Goal: Information Seeking & Learning: Learn about a topic

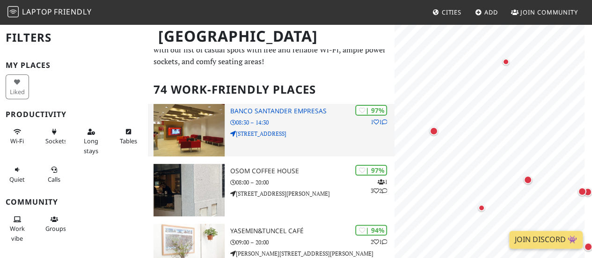
click at [311, 141] on div "| 97% 1 1 Banco Santander Empresas 08:30 – 14:30 Calle de Goya, 25" at bounding box center [312, 130] width 164 height 52
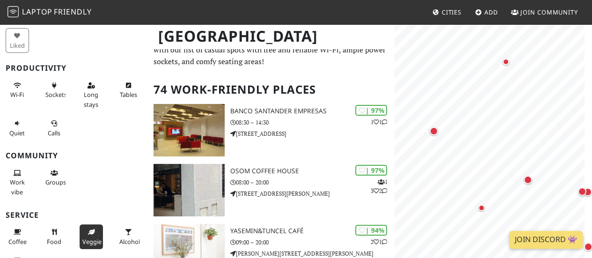
scroll to position [45, 0]
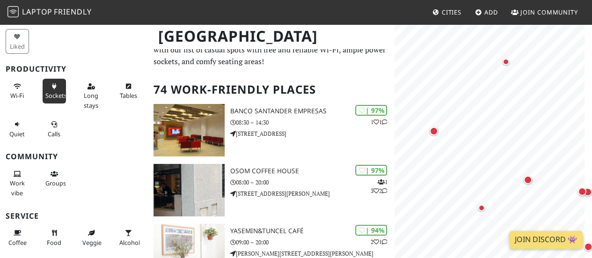
click at [52, 94] on span "Sockets" at bounding box center [56, 95] width 22 height 8
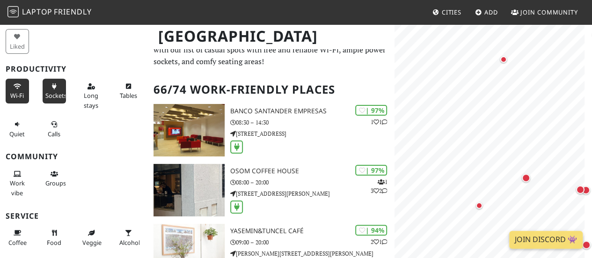
click at [16, 94] on span "Wi-Fi" at bounding box center [17, 95] width 14 height 8
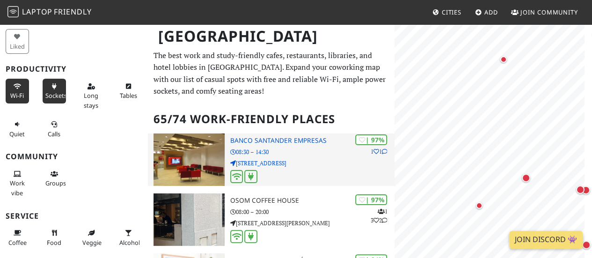
scroll to position [0, 0]
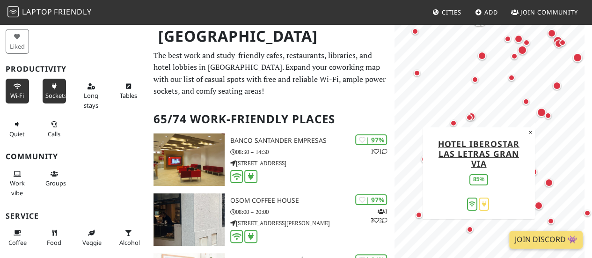
click at [542, 111] on div "Map marker" at bounding box center [541, 112] width 9 height 9
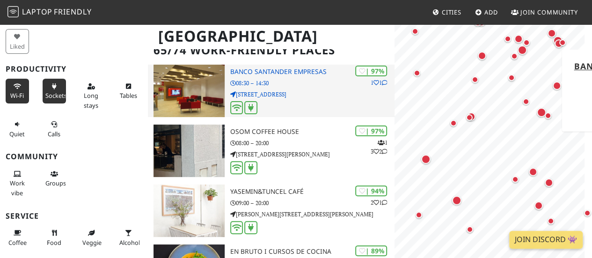
scroll to position [79, 0]
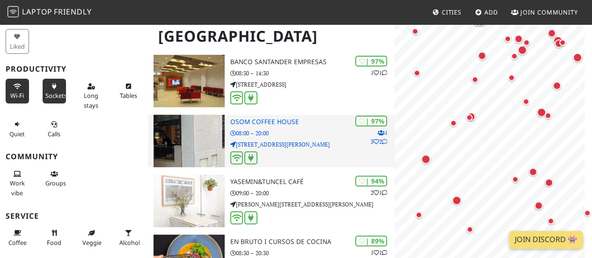
click at [284, 123] on h3 "Osom Coffee House" at bounding box center [312, 122] width 164 height 8
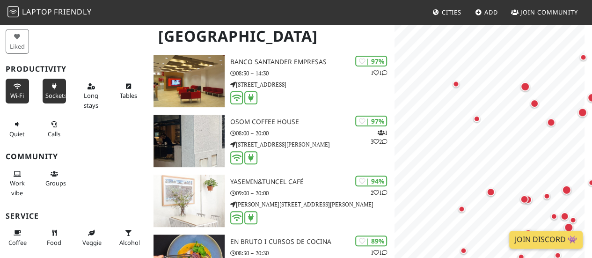
click at [519, 179] on body "Laptop Friendly Cities Add Join Community Madrid Filters (2) My Places Liked Pr…" at bounding box center [296, 50] width 592 height 258
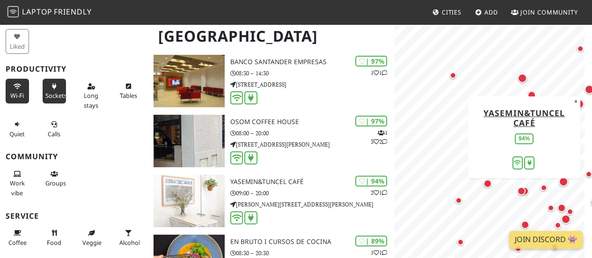
click at [526, 81] on div "Map marker" at bounding box center [523, 79] width 13 height 13
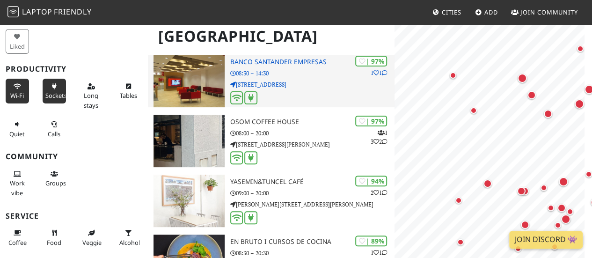
scroll to position [0, 0]
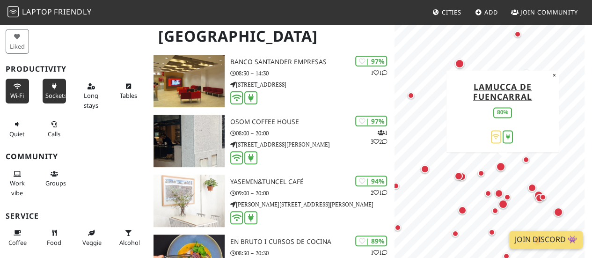
click at [501, 163] on div "Map marker" at bounding box center [500, 166] width 9 height 9
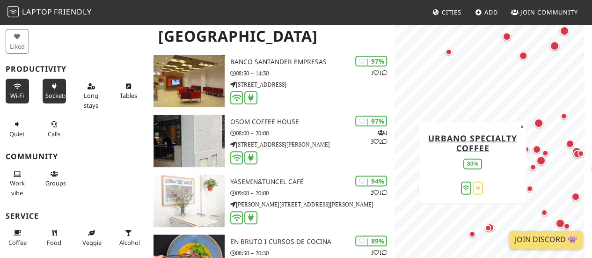
click at [541, 160] on div "Map marker" at bounding box center [540, 160] width 9 height 9
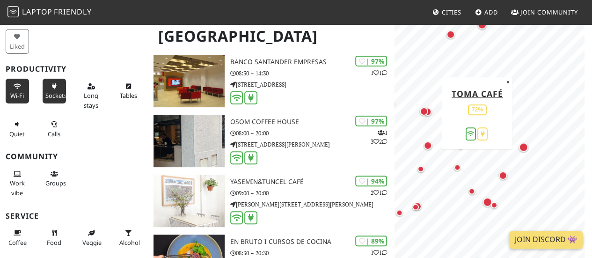
drag, startPoint x: 493, startPoint y: 132, endPoint x: 420, endPoint y: 110, distance: 76.2
click at [420, 110] on div "Map marker" at bounding box center [424, 111] width 8 height 8
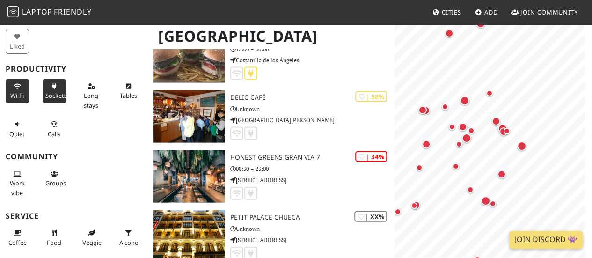
scroll to position [2741, 0]
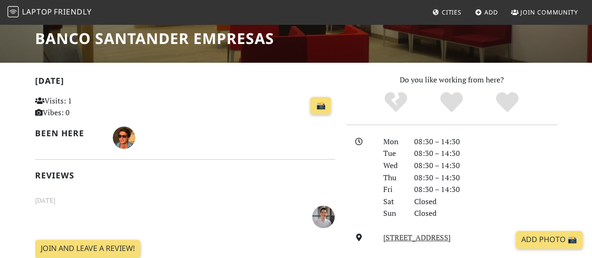
scroll to position [155, 0]
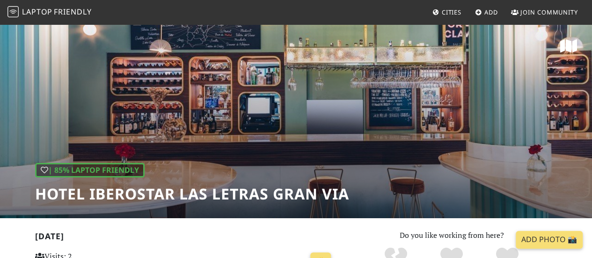
click at [235, 192] on h1 "Hotel Iberostar Las Letras Gran Via" at bounding box center [192, 194] width 314 height 18
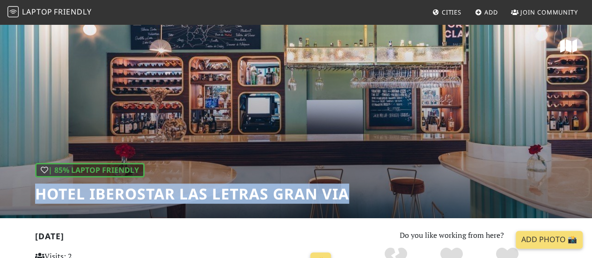
click at [235, 192] on h1 "Hotel Iberostar Las Letras Gran Via" at bounding box center [192, 194] width 314 height 18
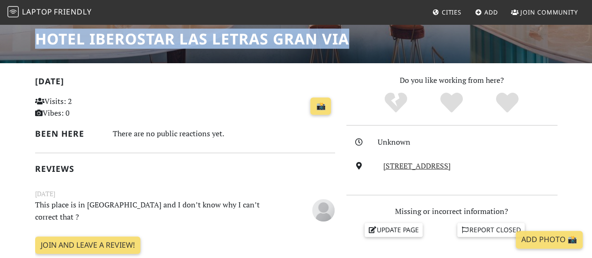
scroll to position [156, 0]
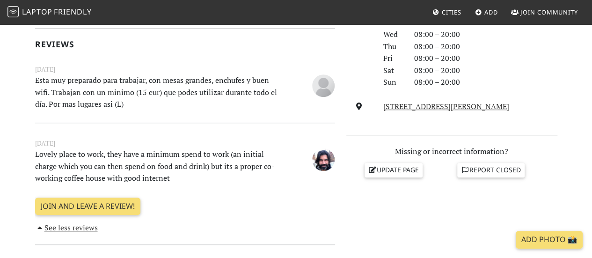
scroll to position [265, 0]
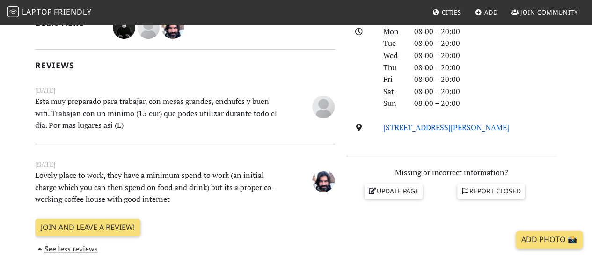
click at [402, 124] on link "C. del Castillo, 22, 28010, Madrid" at bounding box center [446, 127] width 126 height 10
click at [129, 107] on p "Esta muy preparado para trabajar, con mesas grandes, enchufes y buen wifi. Trab…" at bounding box center [158, 113] width 259 height 36
click at [123, 107] on div at bounding box center [123, 107] width 0 height 0
click at [93, 100] on p "Esta muy preparado para trabajar, con mesas grandes, enchufes y buen wifi. Trab…" at bounding box center [158, 113] width 259 height 36
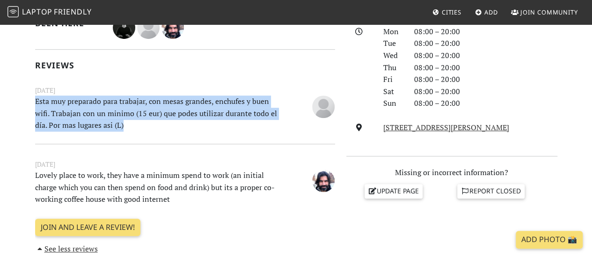
drag, startPoint x: 123, startPoint y: 123, endPoint x: 25, endPoint y: 106, distance: 100.2
click at [80, 115] on p "Esta muy preparado para trabajar, con mesas grandes, enchufes y buen wifi. Trab…" at bounding box center [158, 113] width 259 height 36
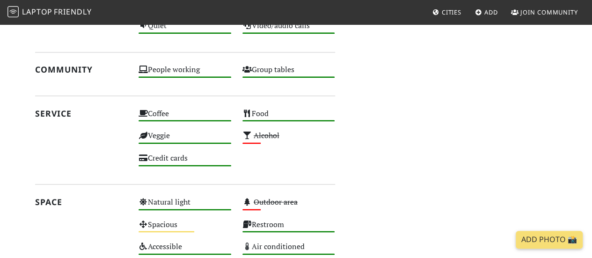
scroll to position [569, 0]
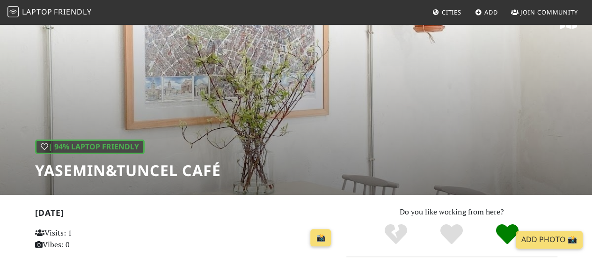
scroll to position [17, 0]
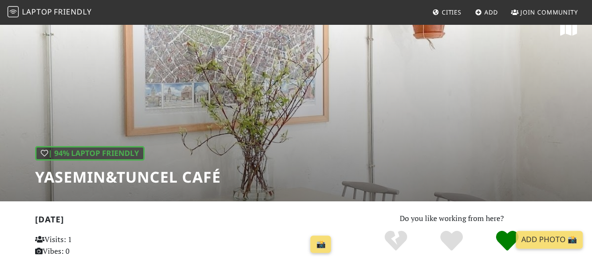
click at [133, 173] on h1 "yasemin&tuncel café" at bounding box center [128, 177] width 186 height 18
click at [134, 173] on h1 "yasemin&tuncel café" at bounding box center [128, 177] width 186 height 18
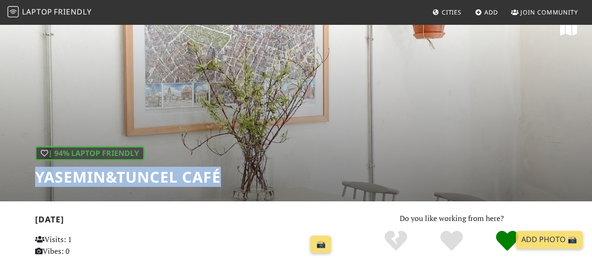
click at [134, 173] on h1 "yasemin&tuncel café" at bounding box center [128, 177] width 186 height 18
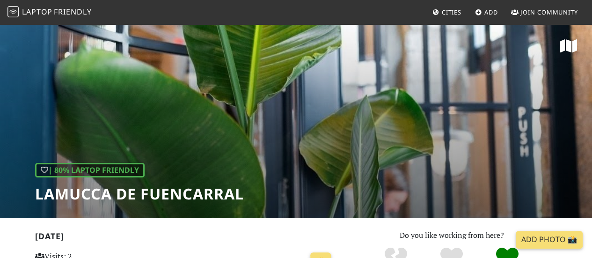
click at [135, 189] on h1 "Lamucca de Fuencarral" at bounding box center [139, 194] width 209 height 18
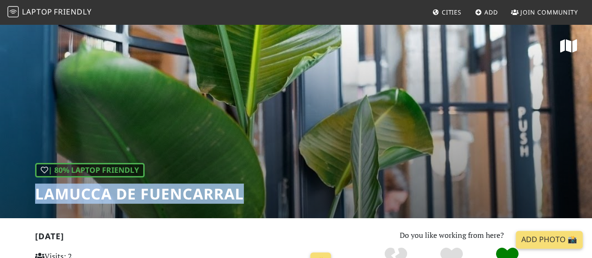
click at [135, 189] on h1 "Lamucca de Fuencarral" at bounding box center [139, 194] width 209 height 18
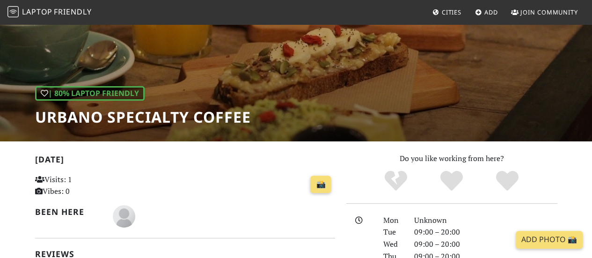
scroll to position [83, 0]
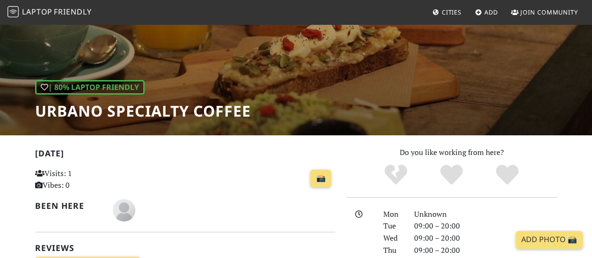
click at [165, 114] on h1 "Urbano Specialty Coffee" at bounding box center [143, 111] width 216 height 18
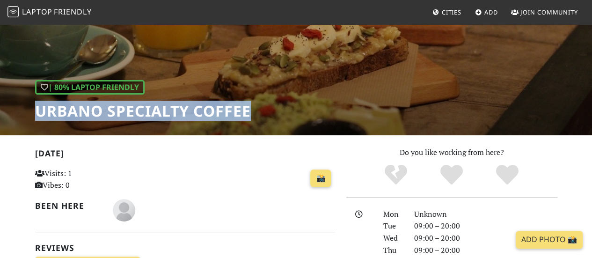
click at [165, 114] on h1 "Urbano Specialty Coffee" at bounding box center [143, 111] width 216 height 18
